Goal: Check status: Check status

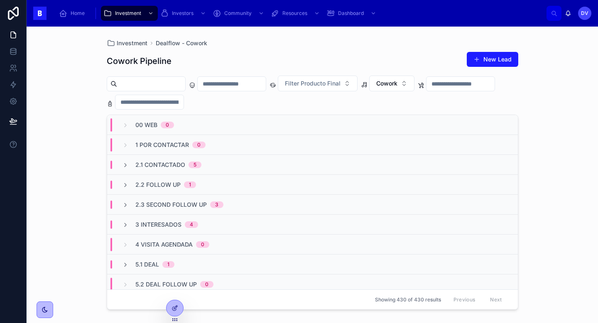
scroll to position [25, 0]
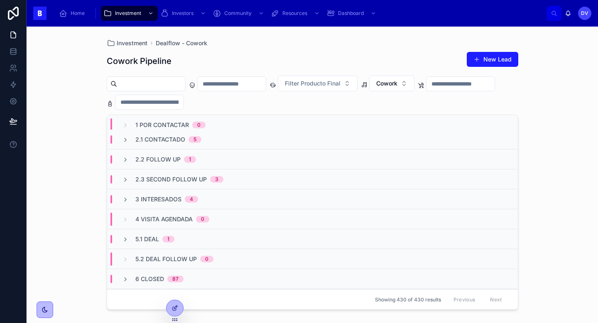
click at [224, 143] on div "2.1 Contactado 5" at bounding box center [312, 140] width 411 height 20
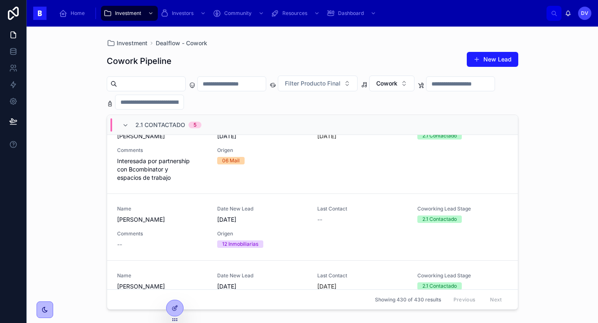
scroll to position [41, 0]
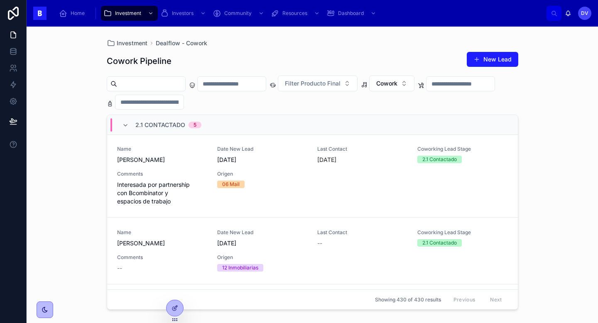
click at [262, 202] on div "Origen 06 Mail" at bounding box center [262, 188] width 90 height 35
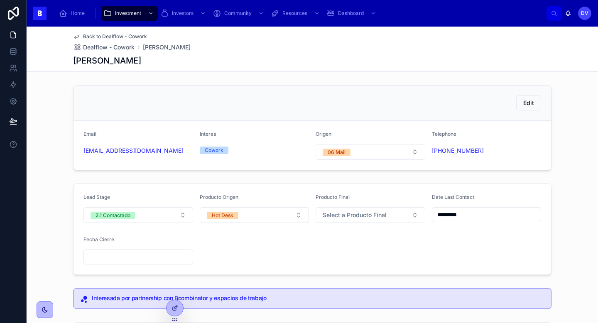
click at [106, 47] on span "Dealflow - Cowork" at bounding box center [109, 47] width 52 height 8
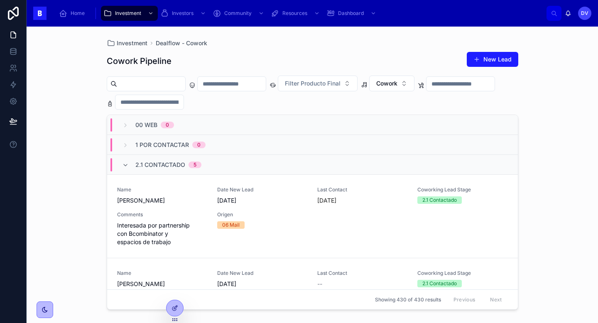
click at [155, 165] on span "2.1 Contactado" at bounding box center [160, 165] width 50 height 8
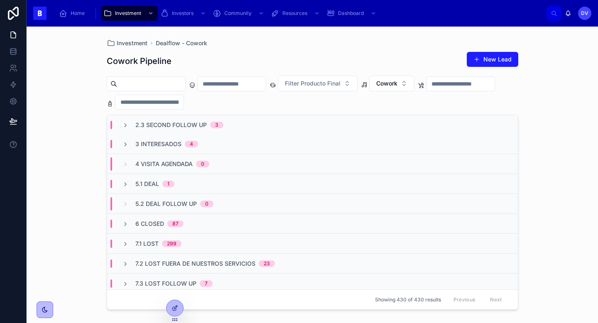
scroll to position [85, 0]
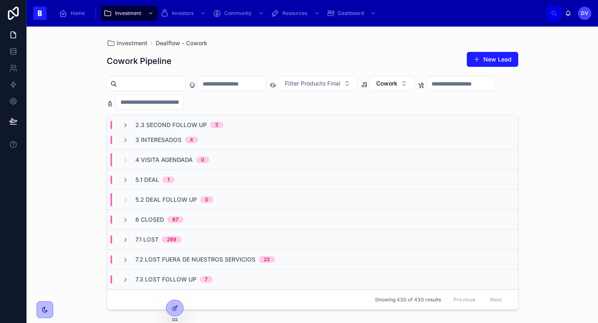
click at [174, 139] on span "3 Interesados" at bounding box center [158, 140] width 46 height 8
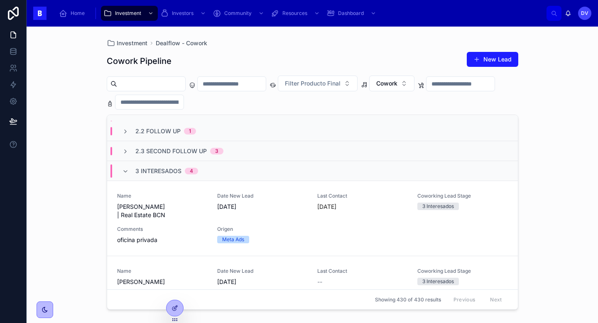
scroll to position [53, 0]
click at [159, 175] on span "3 Interesados" at bounding box center [158, 171] width 46 height 8
